Goal: Register for event/course

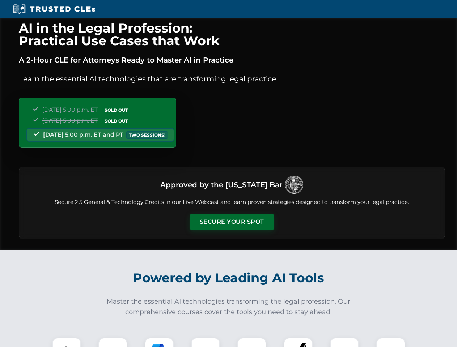
click at [231, 222] on button "Secure Your Spot" at bounding box center [231, 222] width 85 height 17
click at [67, 342] on img at bounding box center [66, 352] width 21 height 21
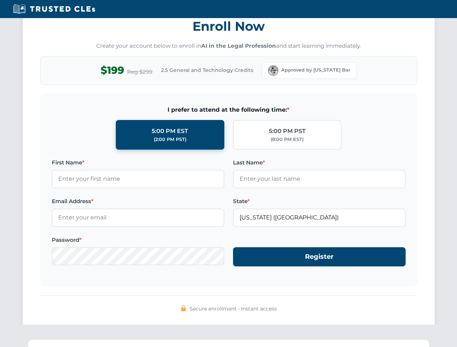
scroll to position [710, 0]
